Goal: Task Accomplishment & Management: Complete application form

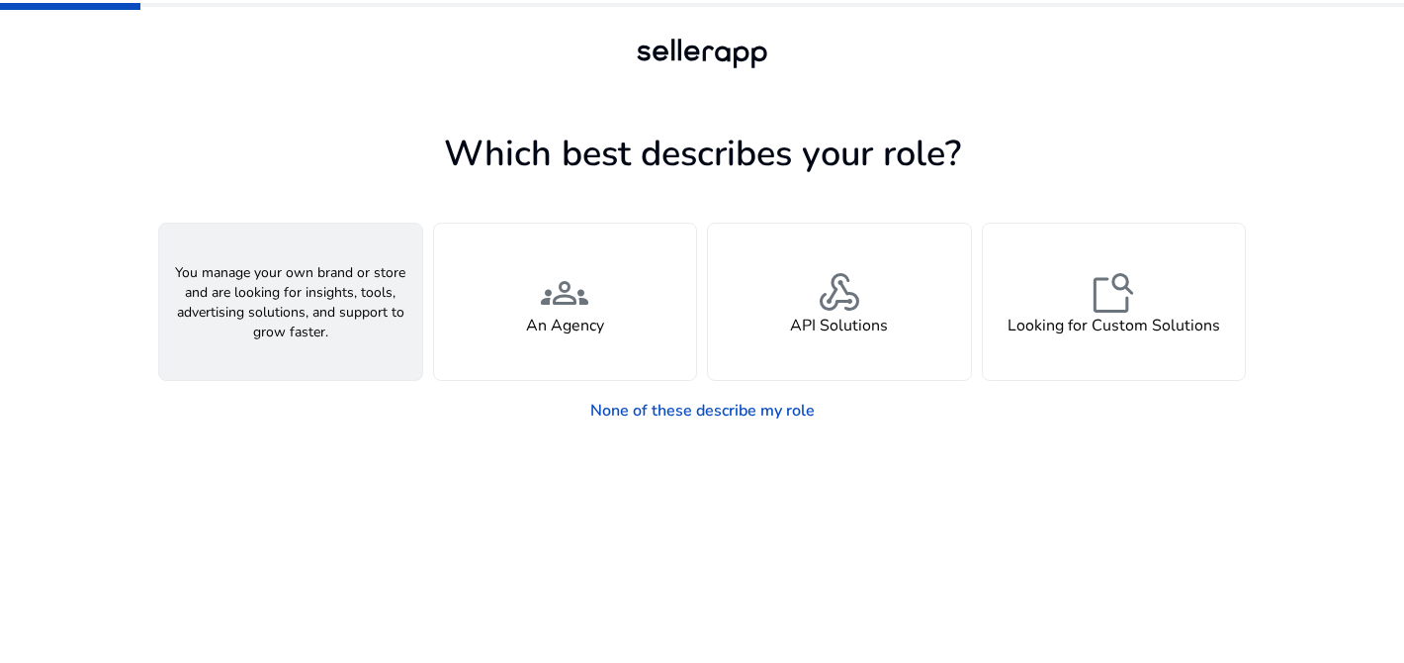
click at [340, 343] on div "person A Seller" at bounding box center [290, 301] width 263 height 156
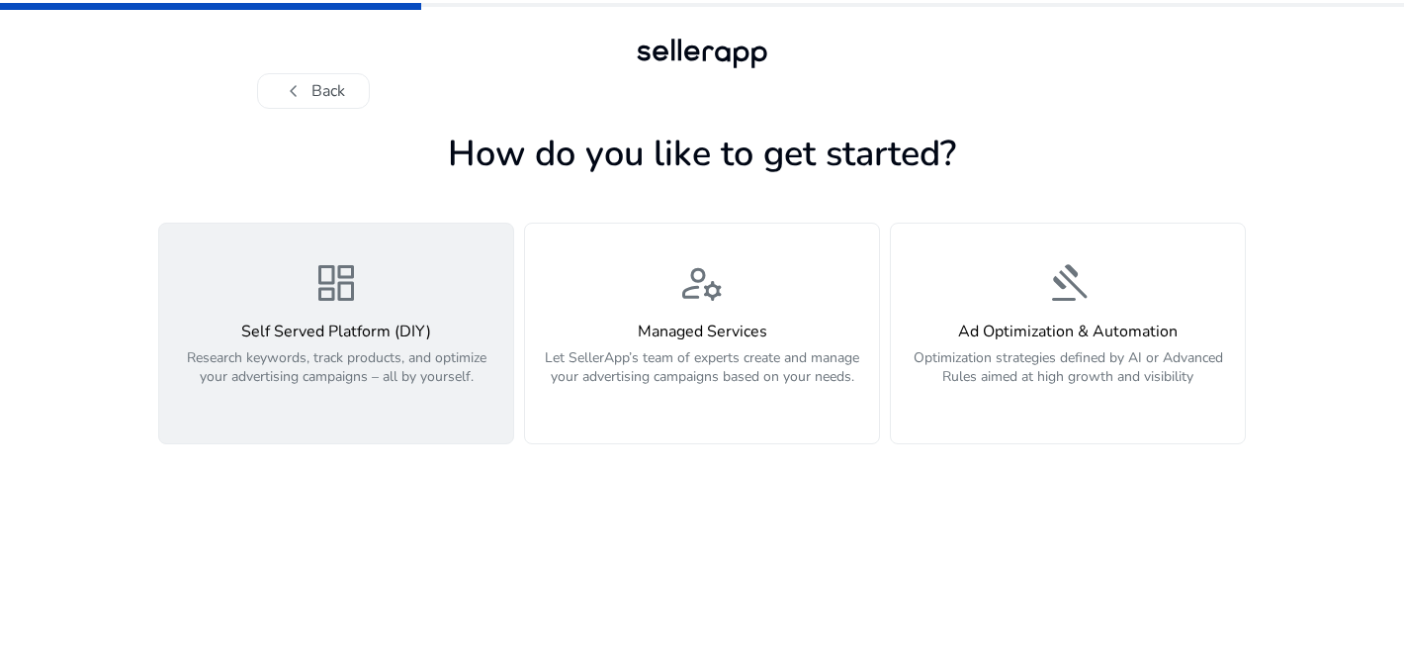
click at [436, 399] on p "Research keywords, track products, and optimize your advertising campaigns – al…" at bounding box center [336, 377] width 330 height 59
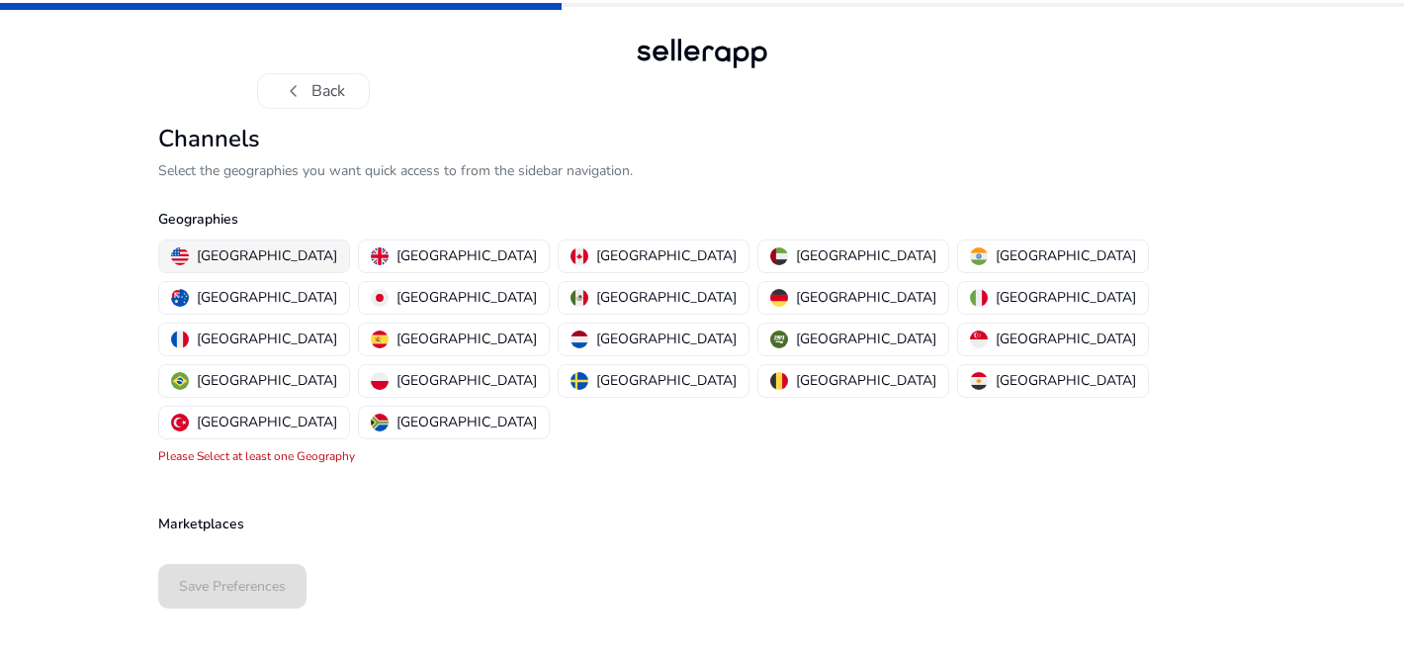
click at [236, 256] on p "[GEOGRAPHIC_DATA]" at bounding box center [267, 255] width 140 height 21
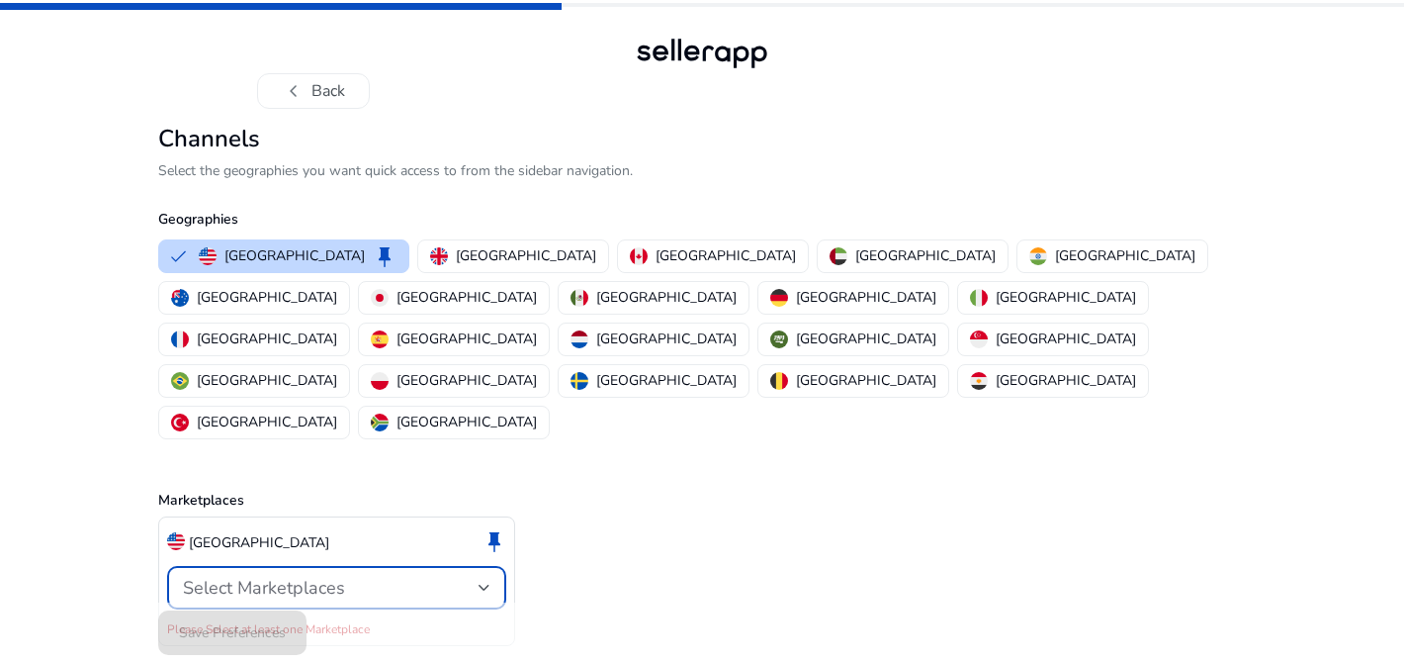
click at [274, 575] on div "Select Marketplaces" at bounding box center [337, 587] width 308 height 24
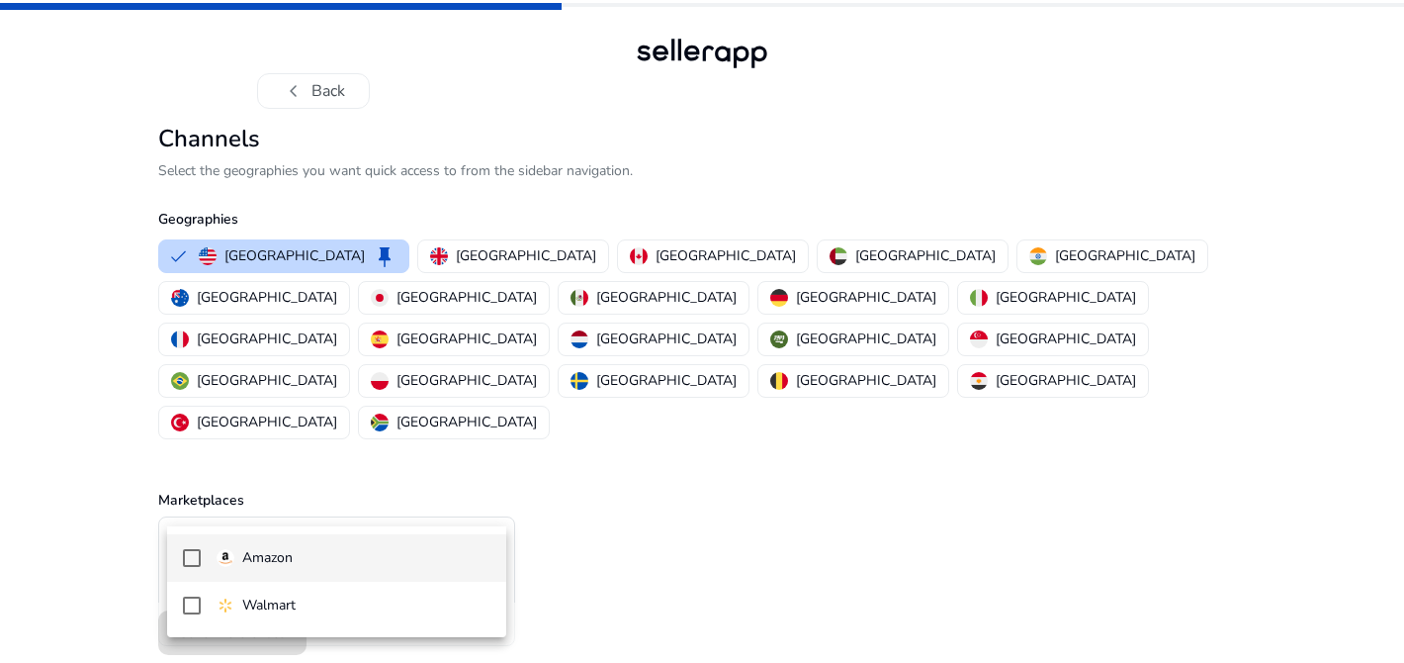
click at [277, 566] on p "Amazon" at bounding box center [267, 558] width 50 height 22
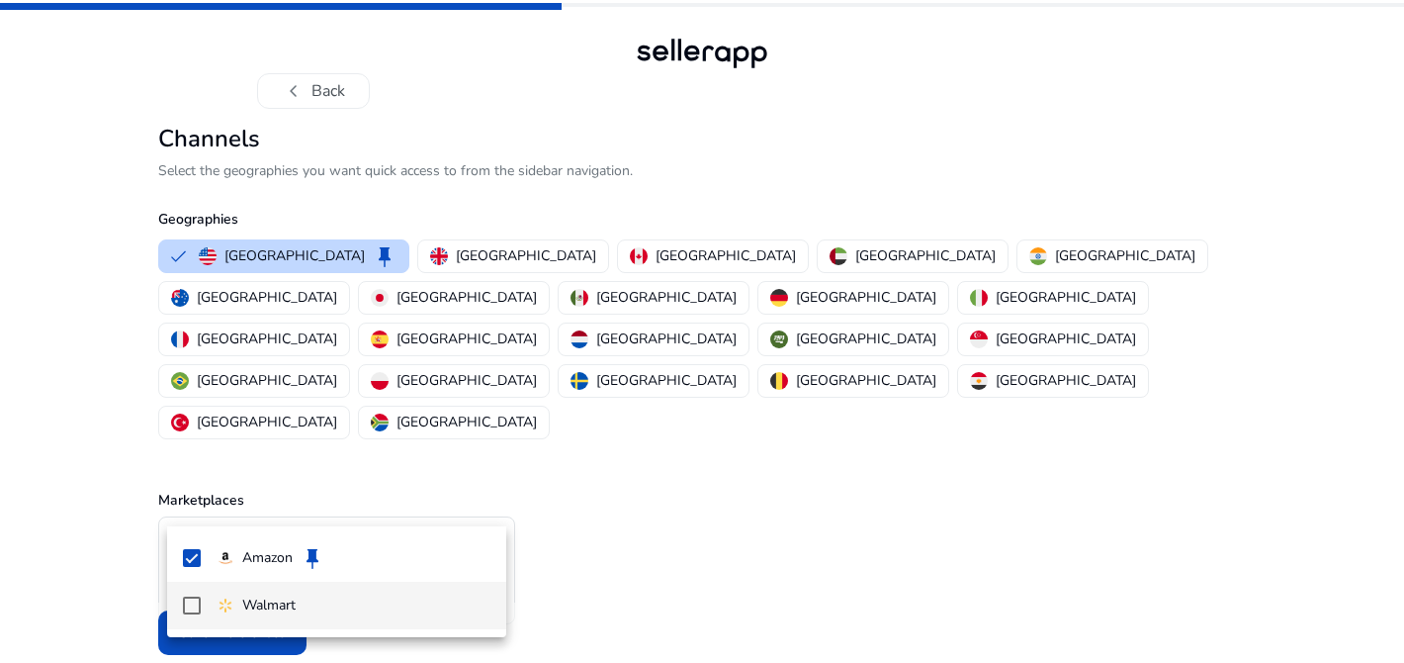
click at [189, 601] on mat-pseudo-checkbox at bounding box center [192, 605] width 18 height 18
click at [147, 596] on div at bounding box center [702, 331] width 1404 height 663
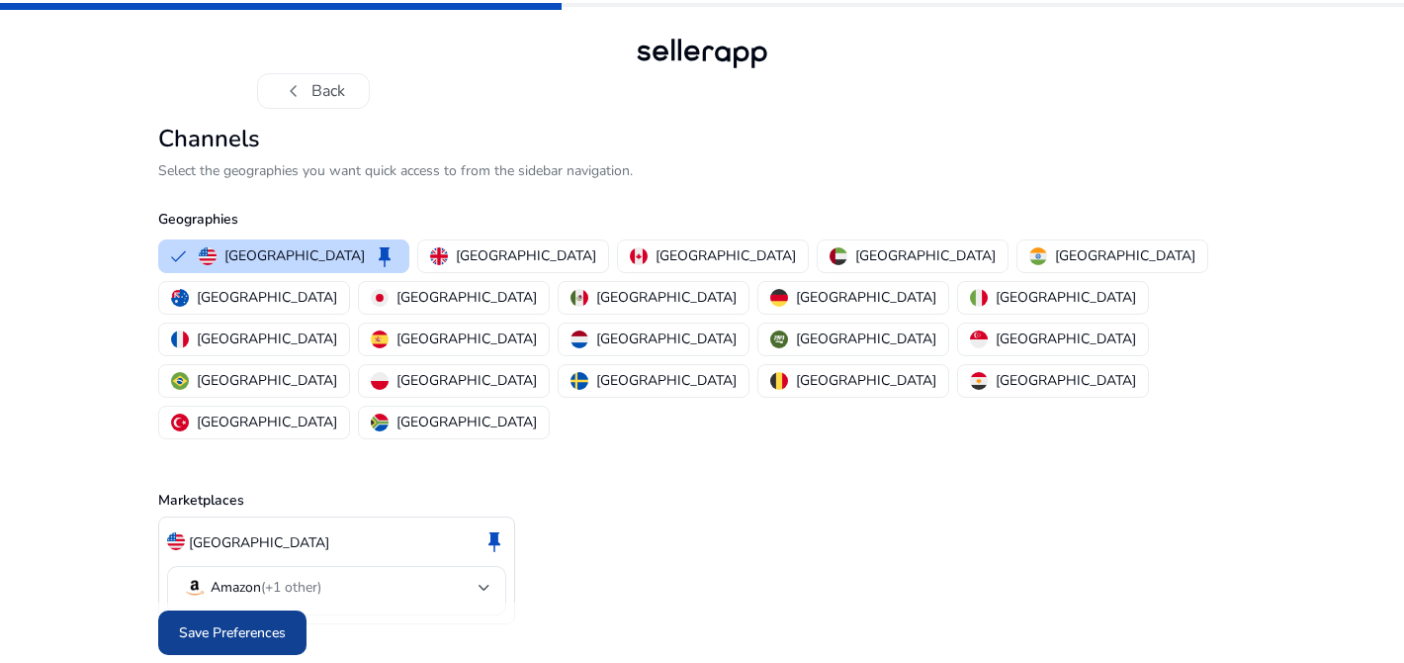
click at [159, 609] on span at bounding box center [232, 632] width 148 height 47
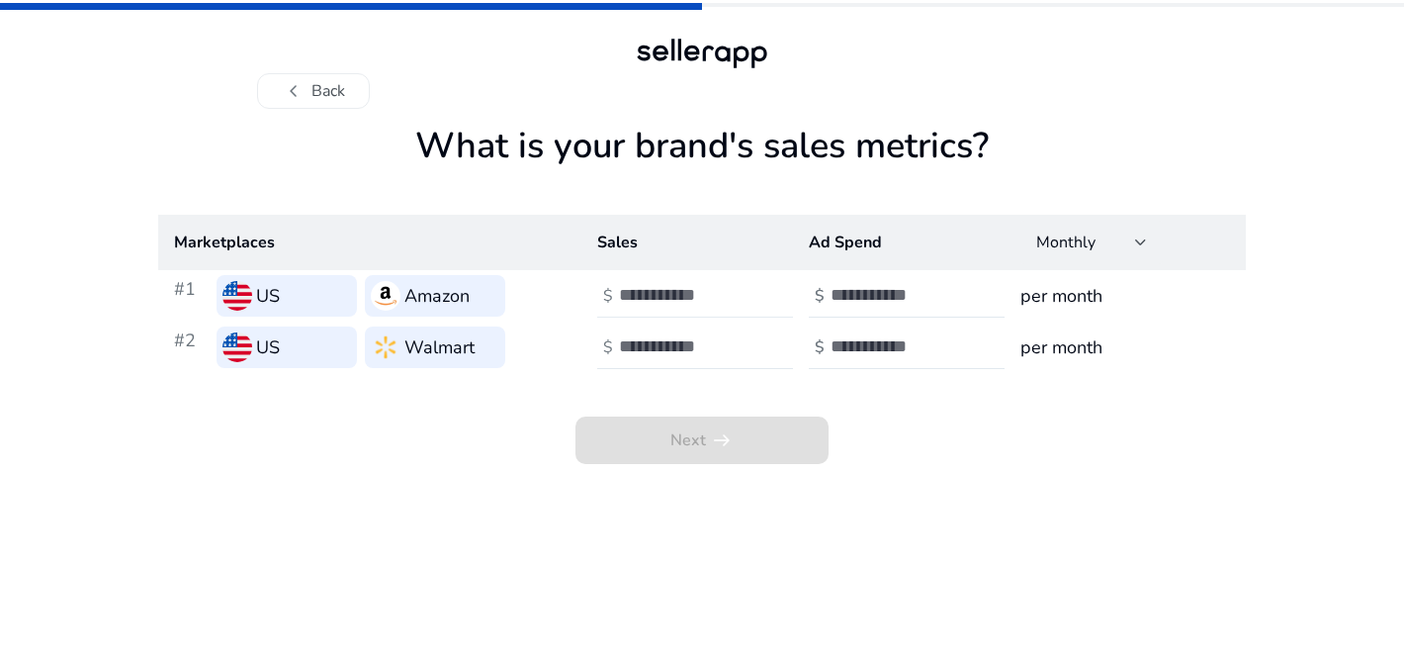
click at [668, 292] on input "number" at bounding box center [685, 295] width 133 height 22
click at [742, 291] on input "*" at bounding box center [685, 295] width 133 height 22
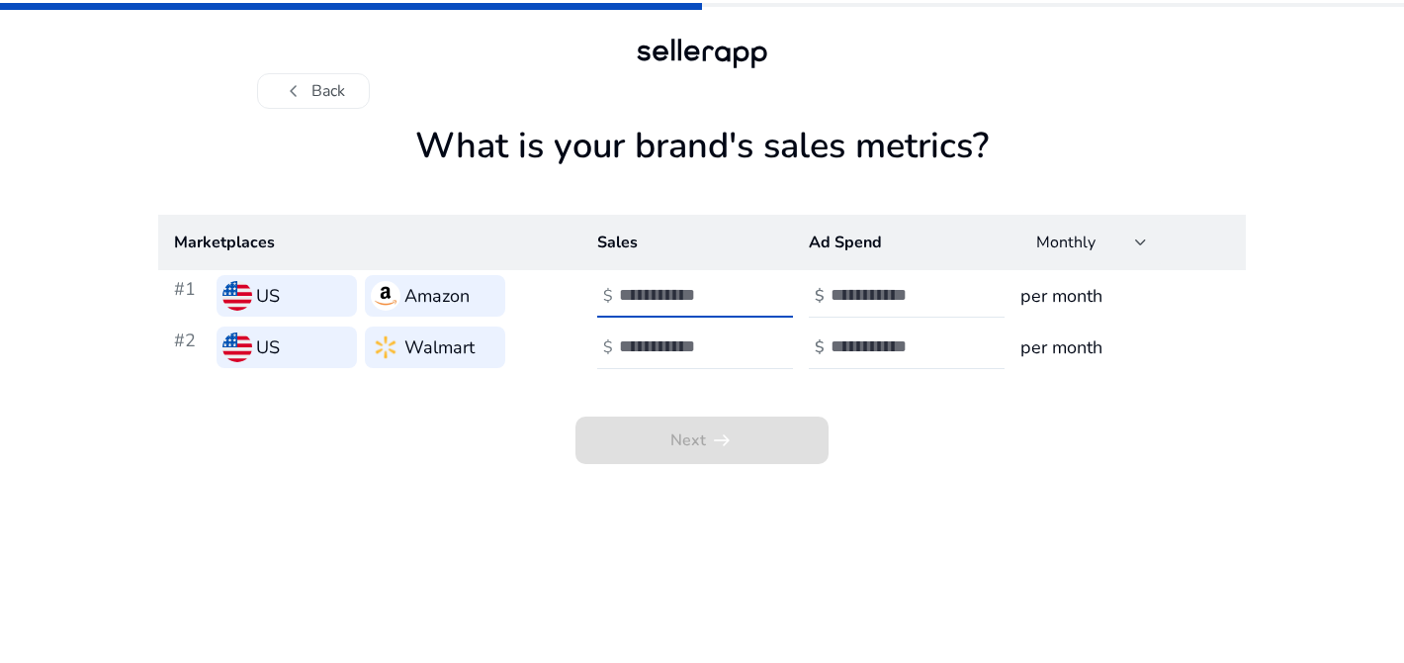
click at [742, 291] on input "*" at bounding box center [685, 295] width 133 height 22
drag, startPoint x: 670, startPoint y: 297, endPoint x: 489, endPoint y: 219, distance: 197.1
click at [489, 219] on table "Marketplaces Sales Ad Spend Monthly #1 US Amazon $ * $ per month #2 US Walmart …" at bounding box center [702, 294] width 1088 height 158
type input "**"
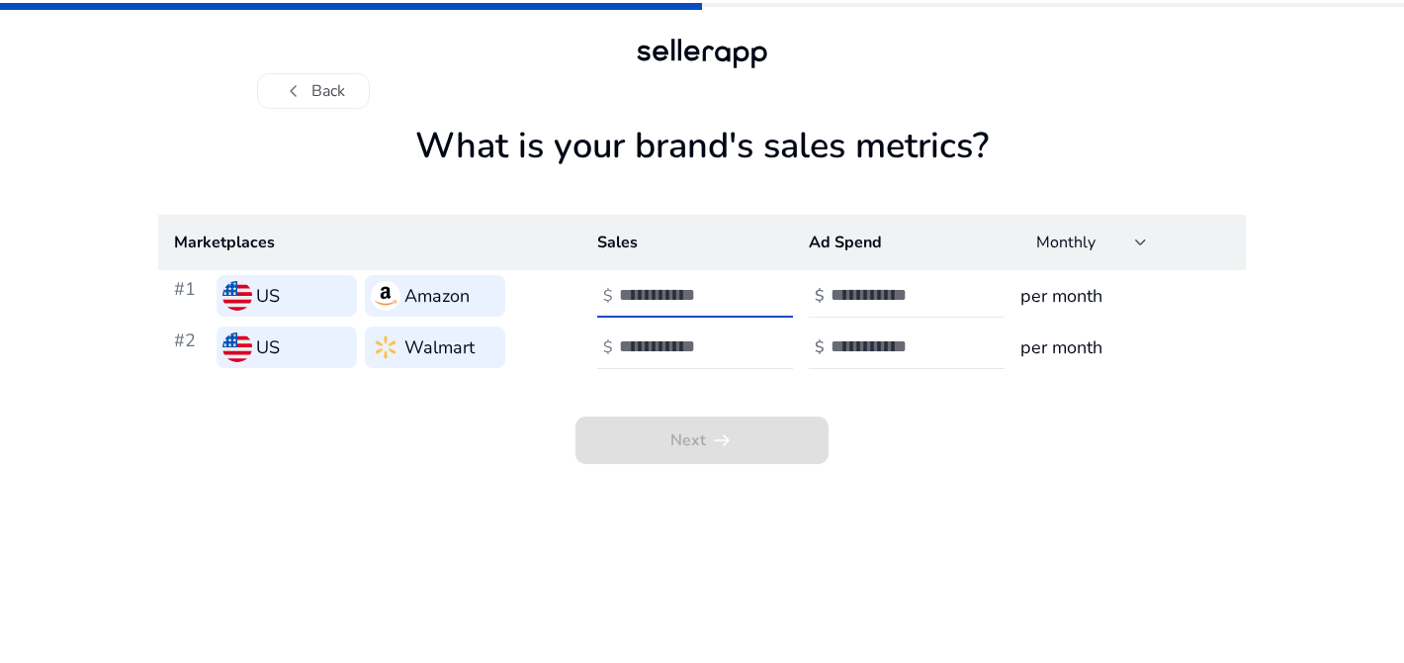
click at [847, 296] on input "number" at bounding box center [897, 295] width 133 height 22
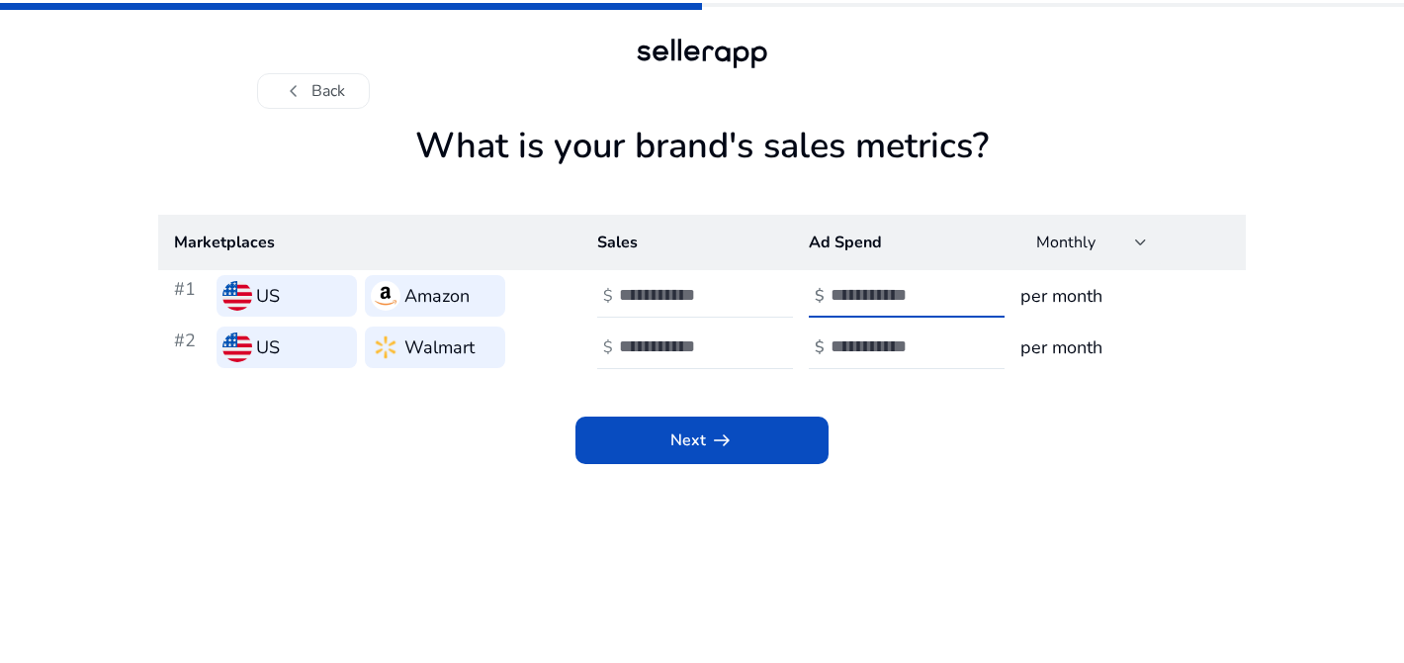
type input "*"
click at [1018, 296] on td "per month" at bounding box center [1125, 295] width 241 height 51
click at [1105, 233] on div "Monthly" at bounding box center [1085, 242] width 99 height 22
click at [1110, 242] on div at bounding box center [702, 331] width 1404 height 663
click at [633, 344] on input "number" at bounding box center [685, 346] width 133 height 22
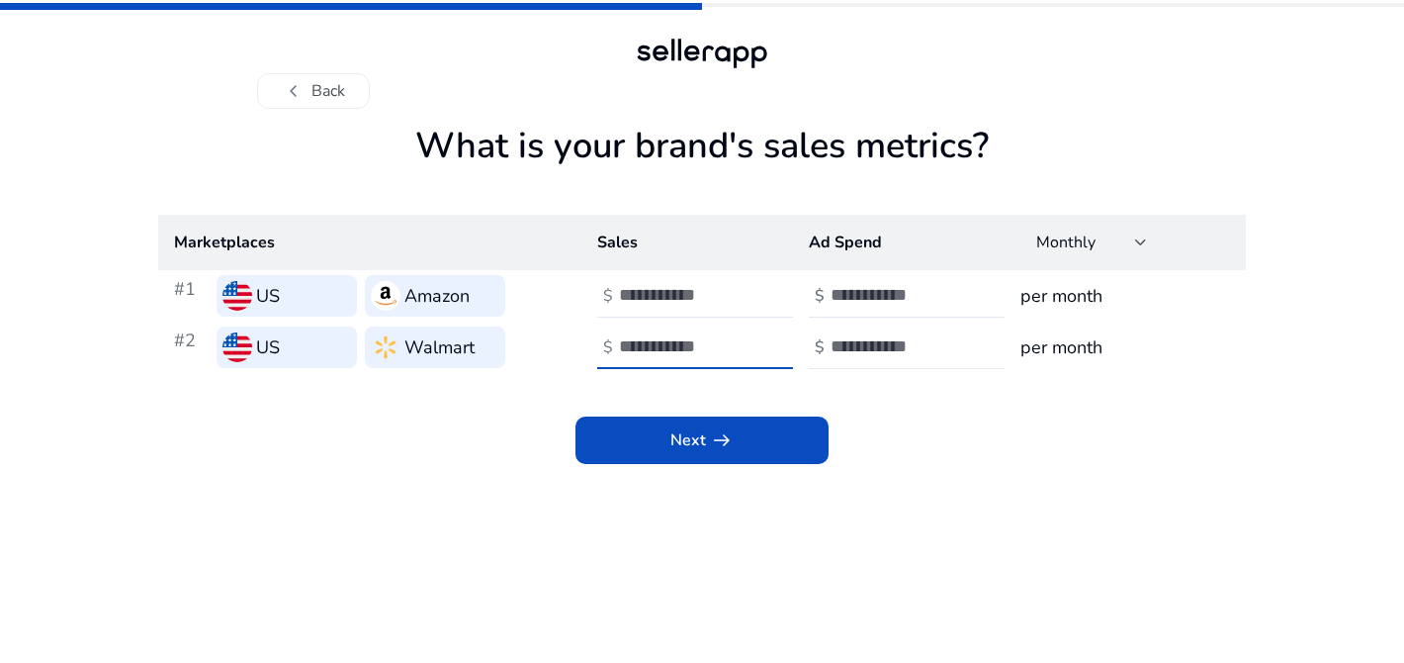
type input "**"
click at [895, 361] on div at bounding box center [920, 347] width 178 height 44
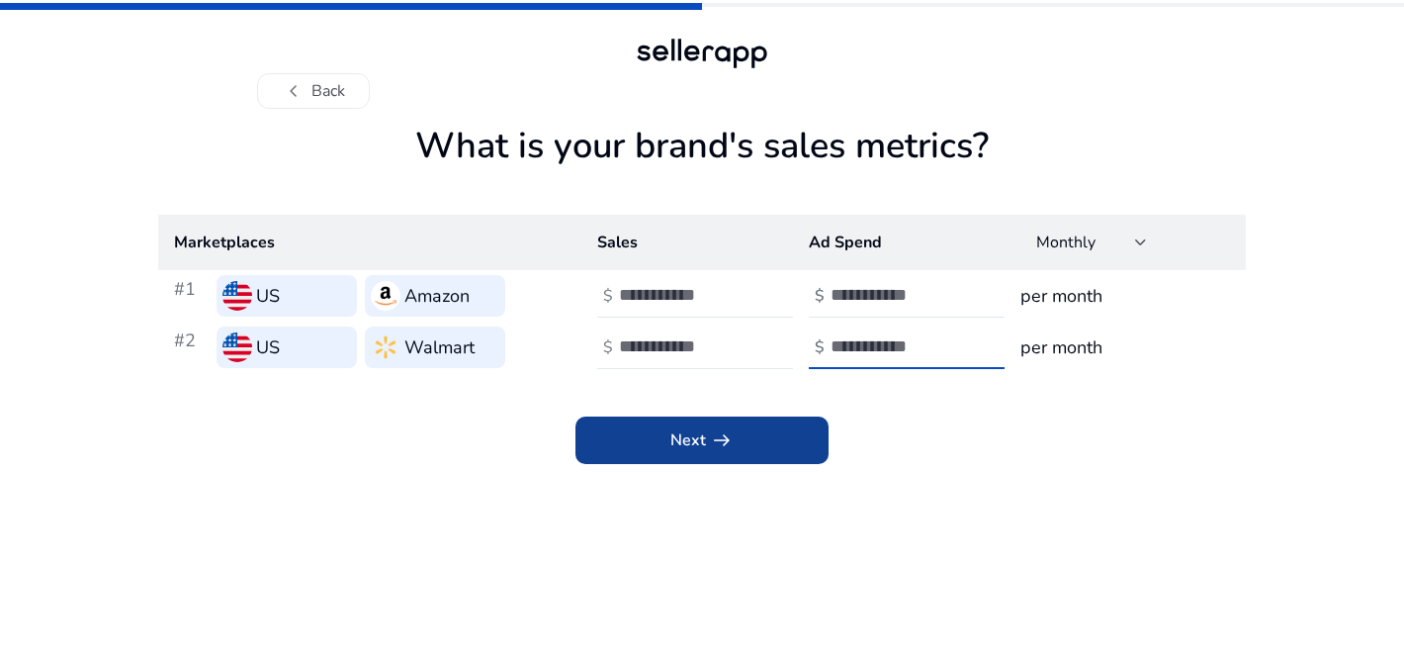
type input "**"
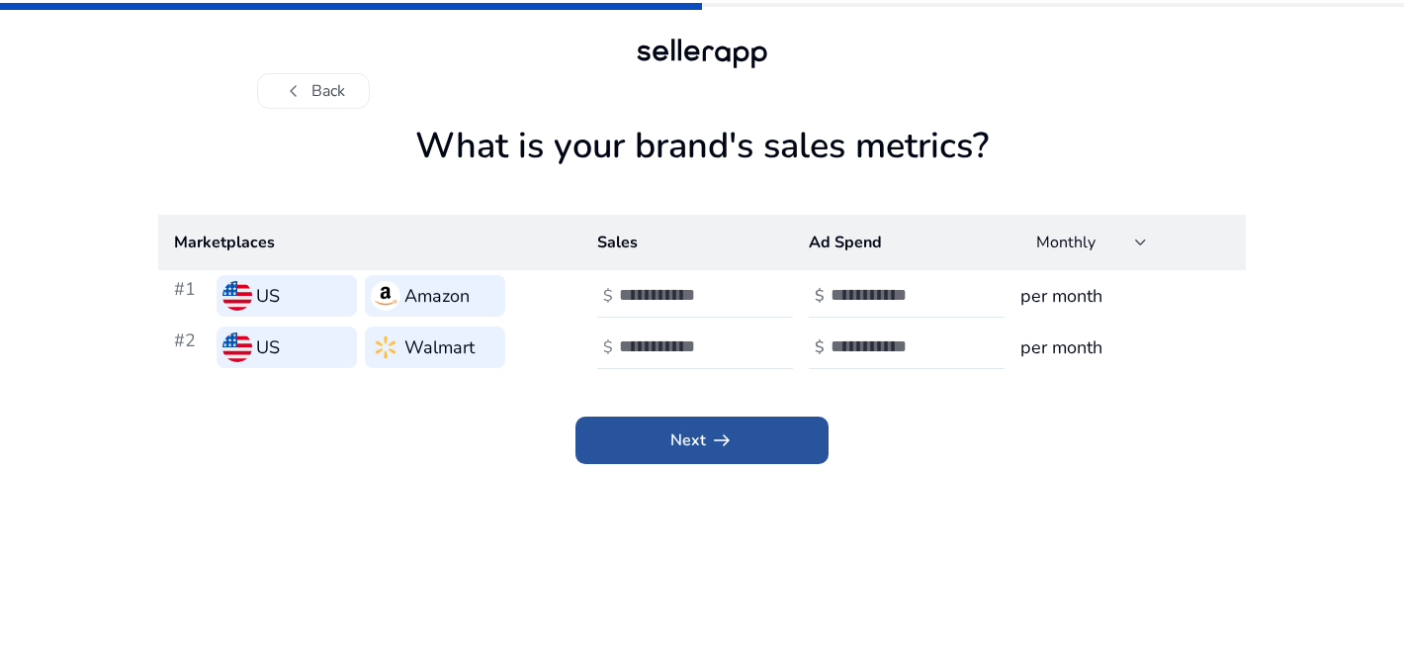
click at [776, 457] on span at bounding box center [701, 439] width 253 height 47
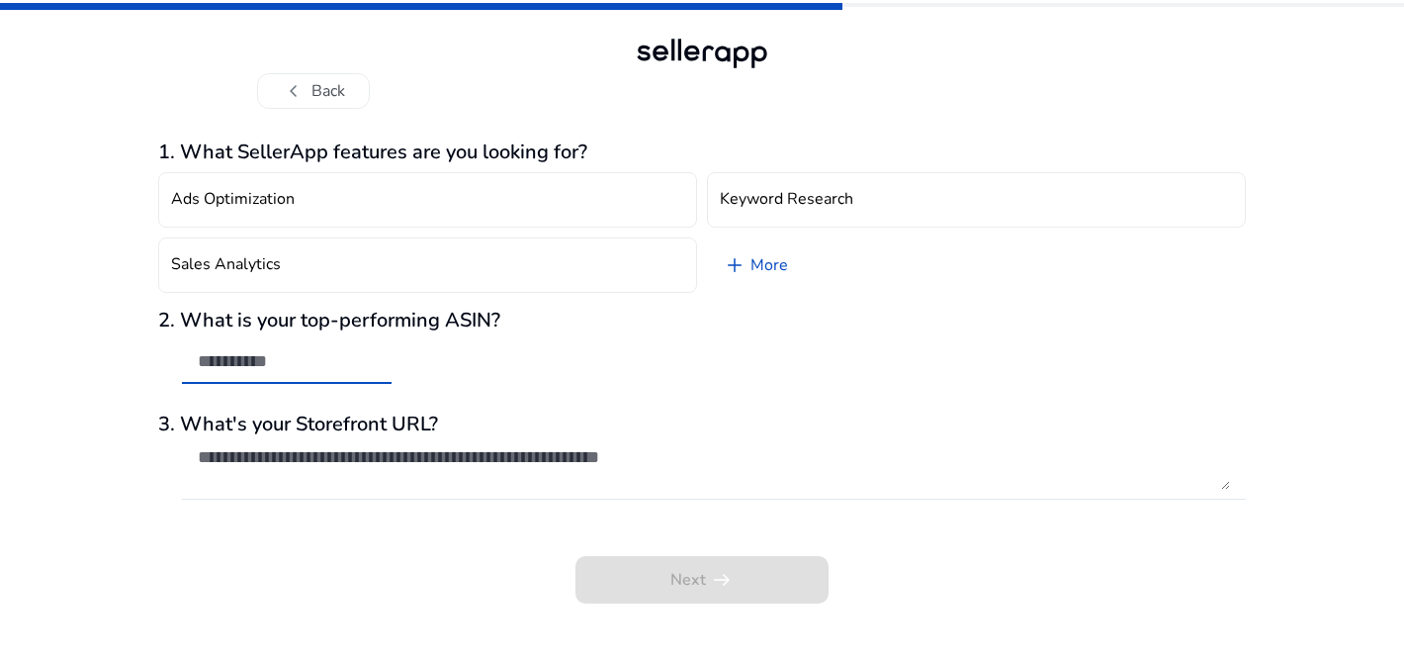
click at [308, 366] on input "text" at bounding box center [287, 361] width 178 height 22
click at [300, 440] on div at bounding box center [714, 467] width 1032 height 63
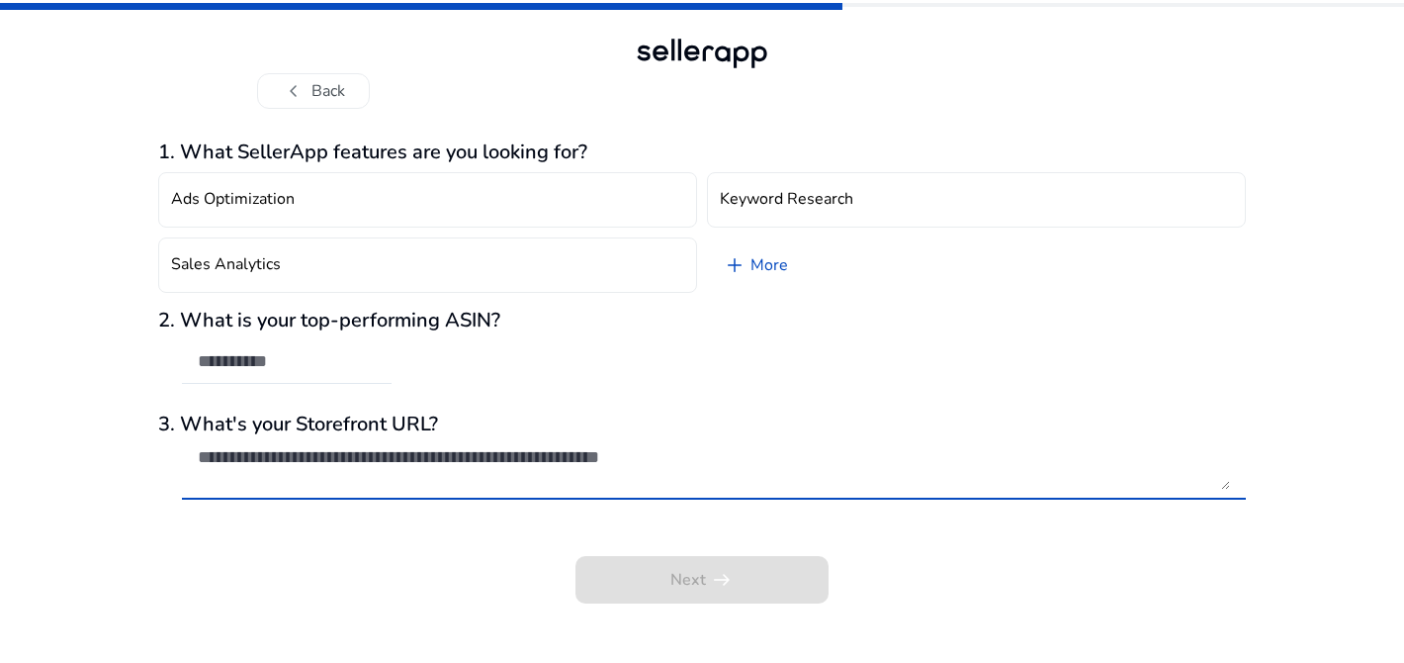
click at [300, 461] on textarea at bounding box center [714, 468] width 1032 height 44
